Goal: Task Accomplishment & Management: Manage account settings

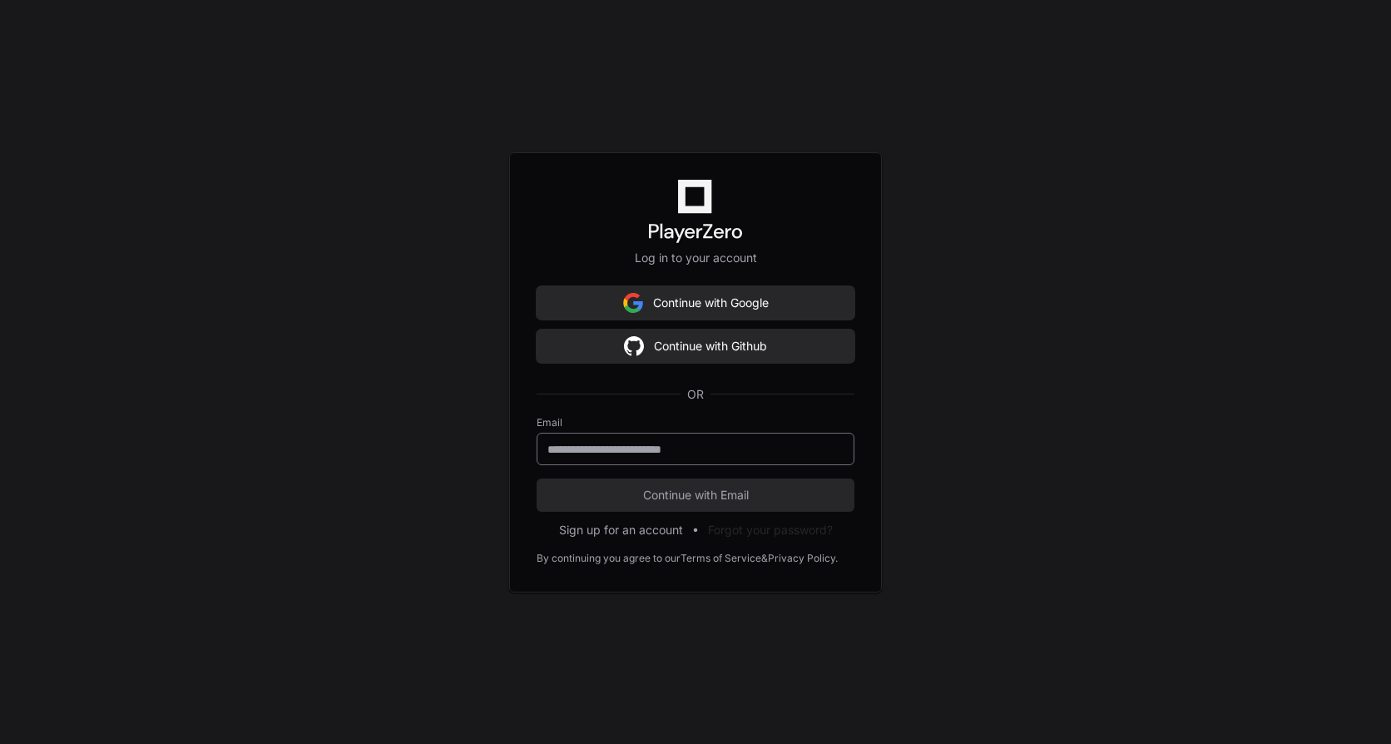
click at [737, 458] on div at bounding box center [696, 449] width 318 height 32
click at [707, 438] on div at bounding box center [696, 449] width 318 height 32
click at [676, 453] on input "email" at bounding box center [695, 449] width 296 height 17
click at [705, 497] on span "Continue with Email" at bounding box center [696, 495] width 318 height 17
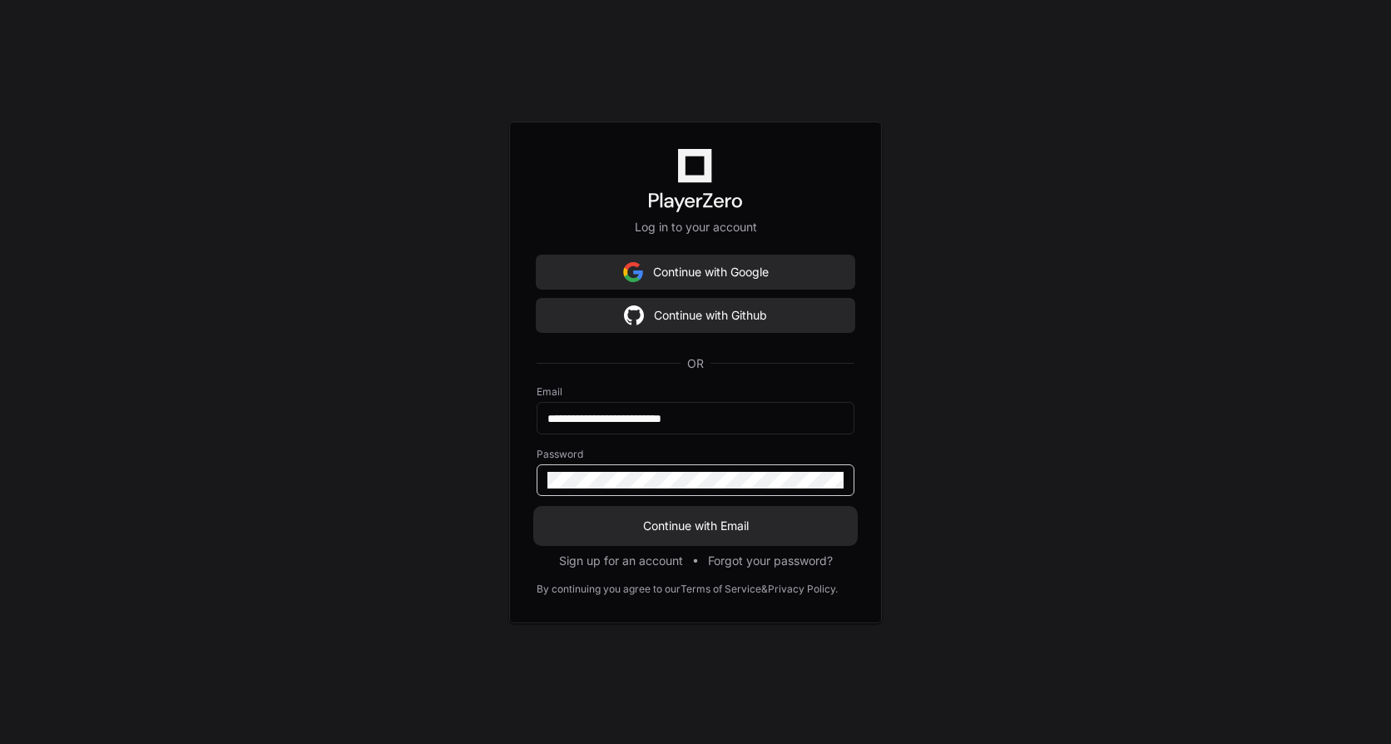
type input "**********"
click at [674, 519] on span "Continue with Email" at bounding box center [696, 526] width 318 height 17
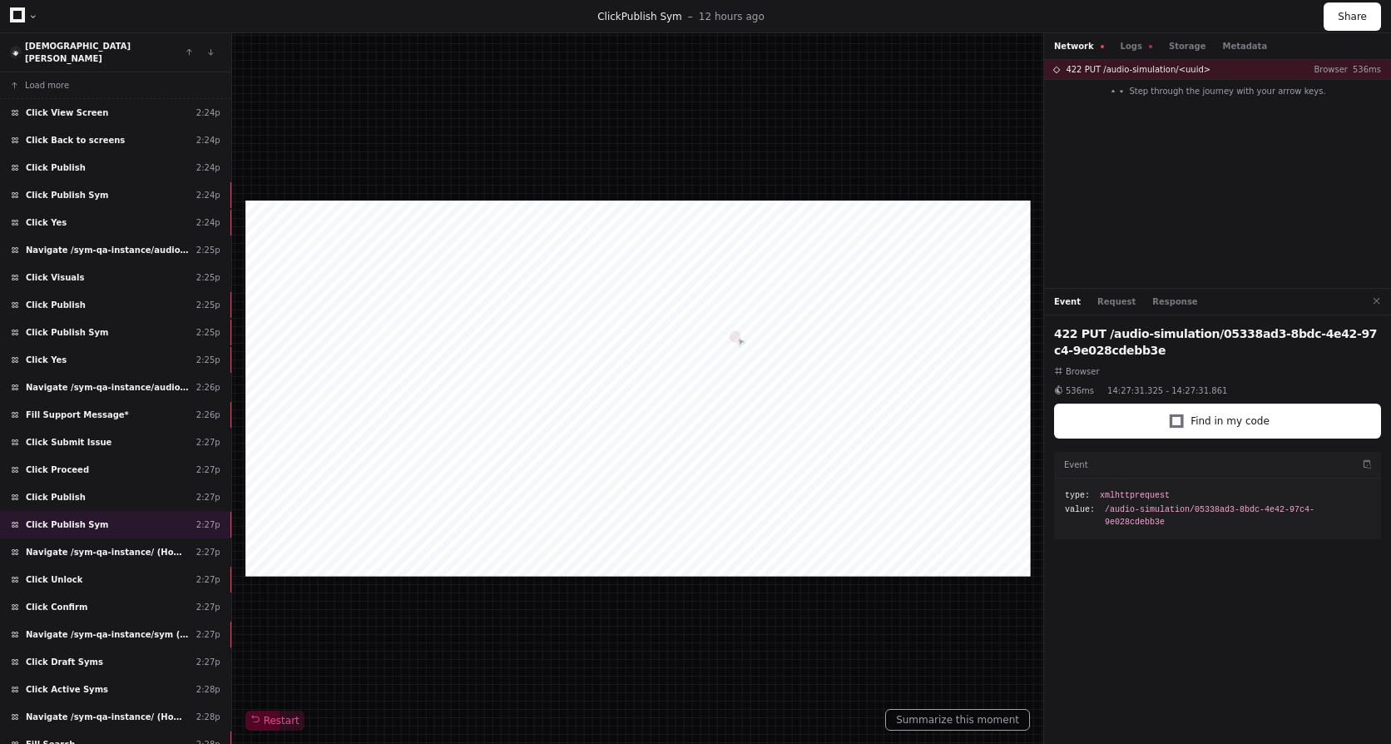
click at [1112, 43] on div "Network Logs Storage Metadata" at bounding box center [1160, 46] width 213 height 12
click at [1126, 43] on button "Logs" at bounding box center [1137, 46] width 32 height 12
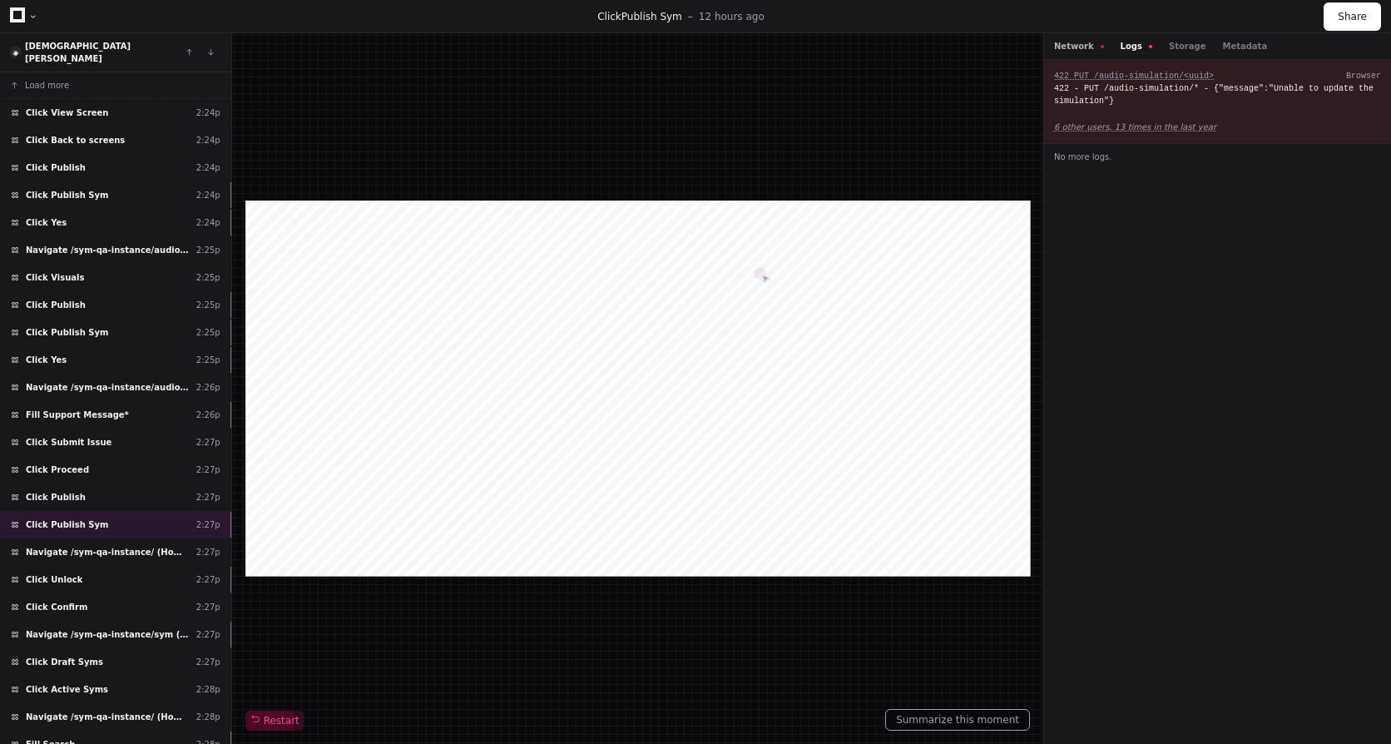
click at [1079, 49] on button "Network" at bounding box center [1079, 46] width 50 height 12
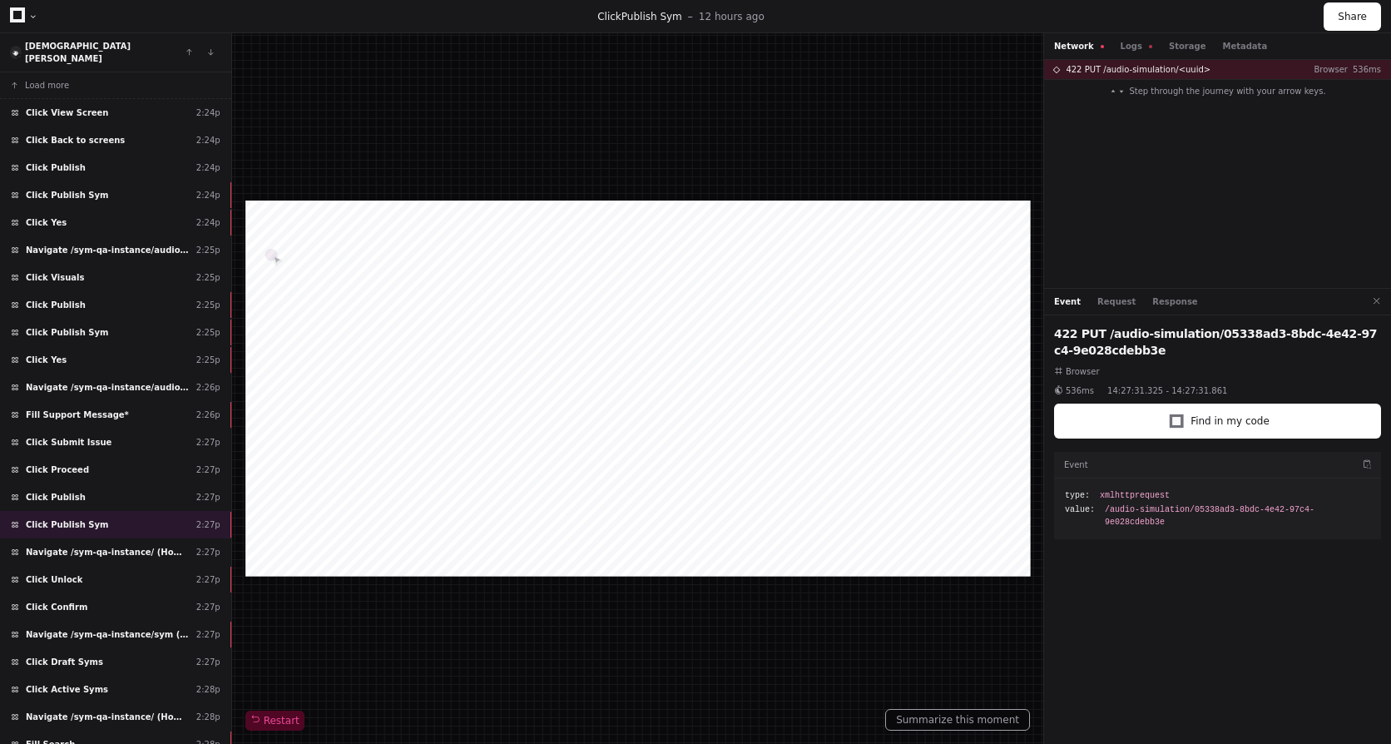
click at [940, 102] on div "Restart" at bounding box center [637, 389] width 785 height 684
